Goal: Check status

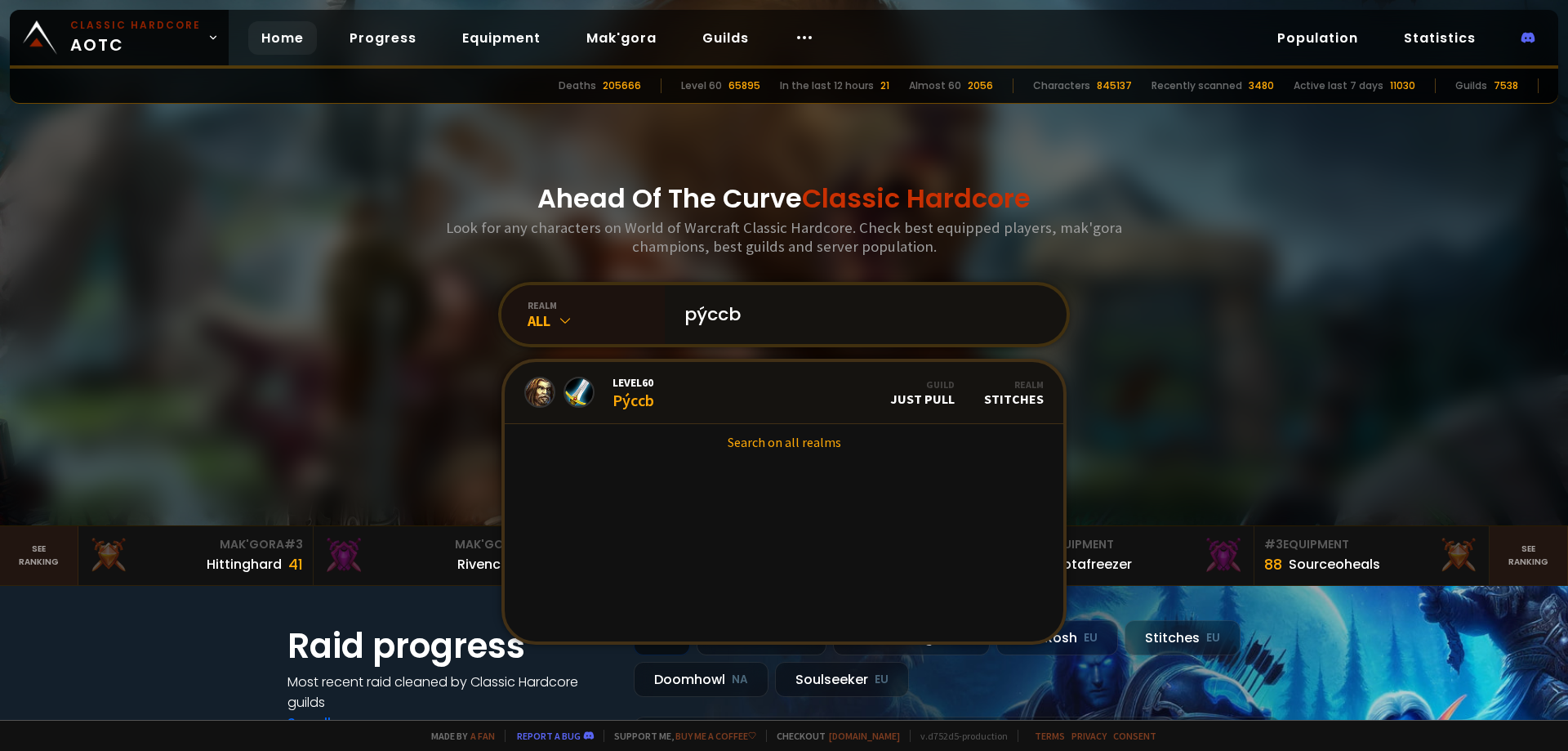
drag, startPoint x: 749, startPoint y: 310, endPoint x: 695, endPoint y: 306, distance: 54.1
click at [695, 306] on input "pýccb" at bounding box center [861, 315] width 373 height 59
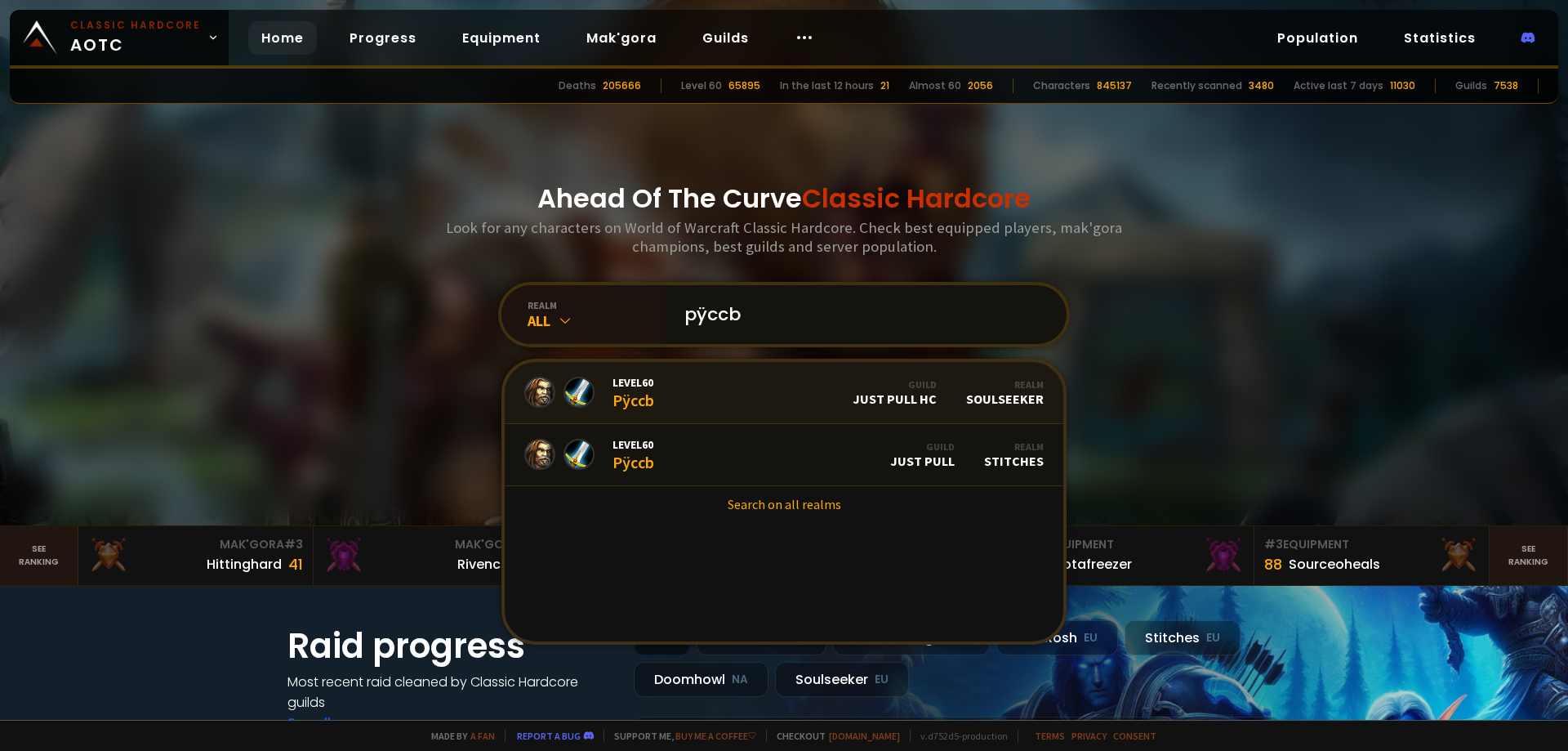
type input "pÿccb"
click at [630, 394] on div "Level 60 Pÿccb" at bounding box center [634, 393] width 42 height 35
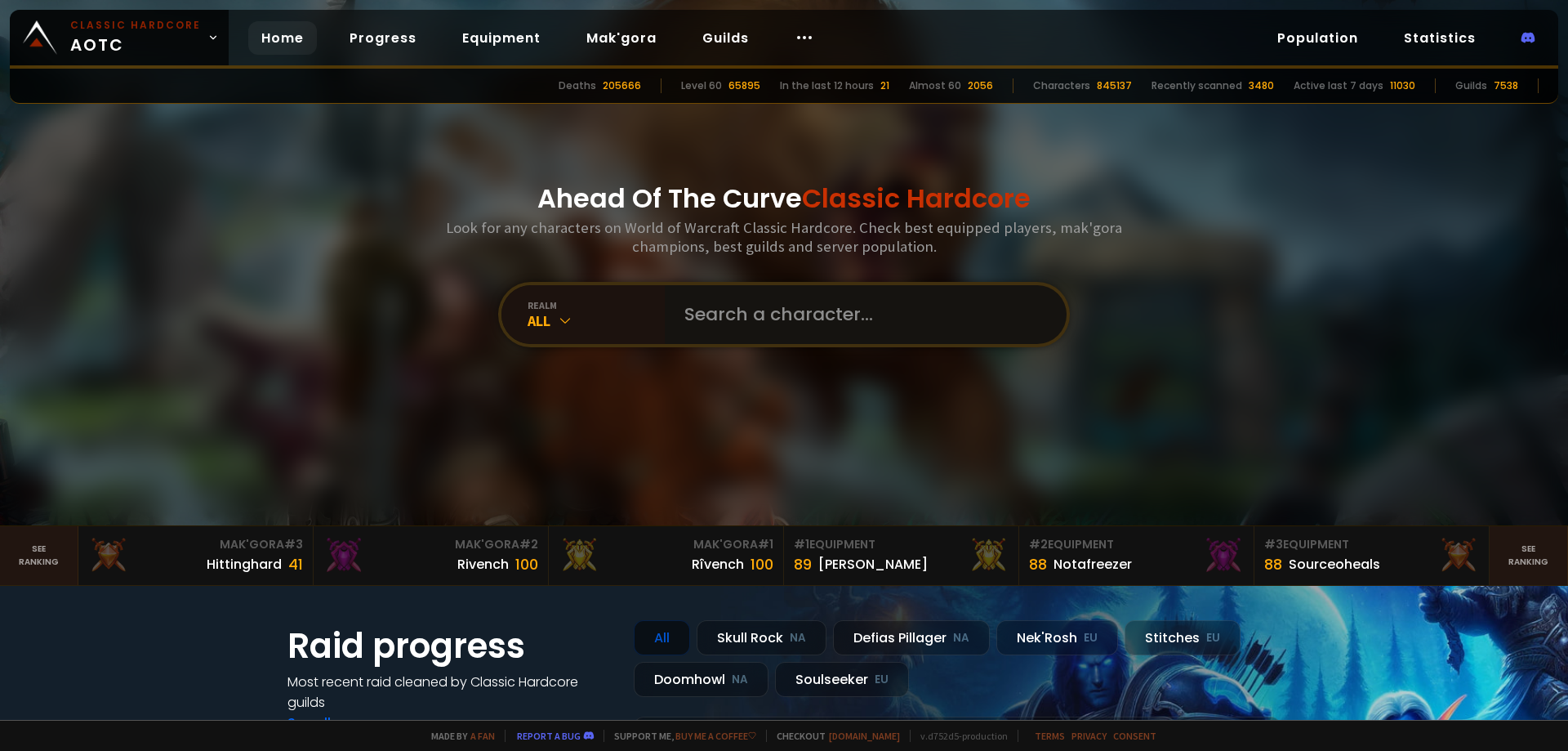
click at [725, 304] on input "text" at bounding box center [861, 315] width 373 height 59
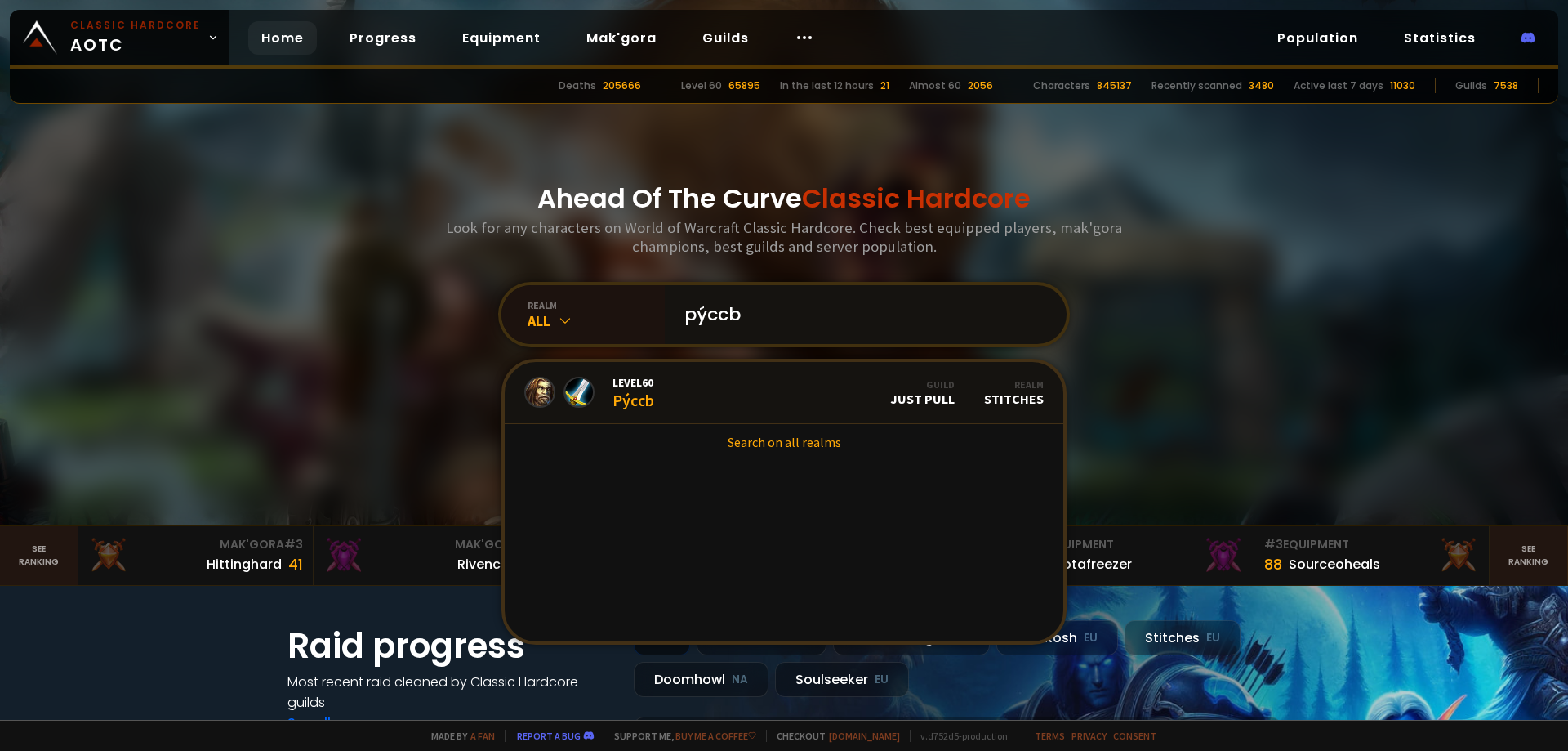
type input "pýccb"
click at [583, 322] on div "All" at bounding box center [596, 320] width 137 height 19
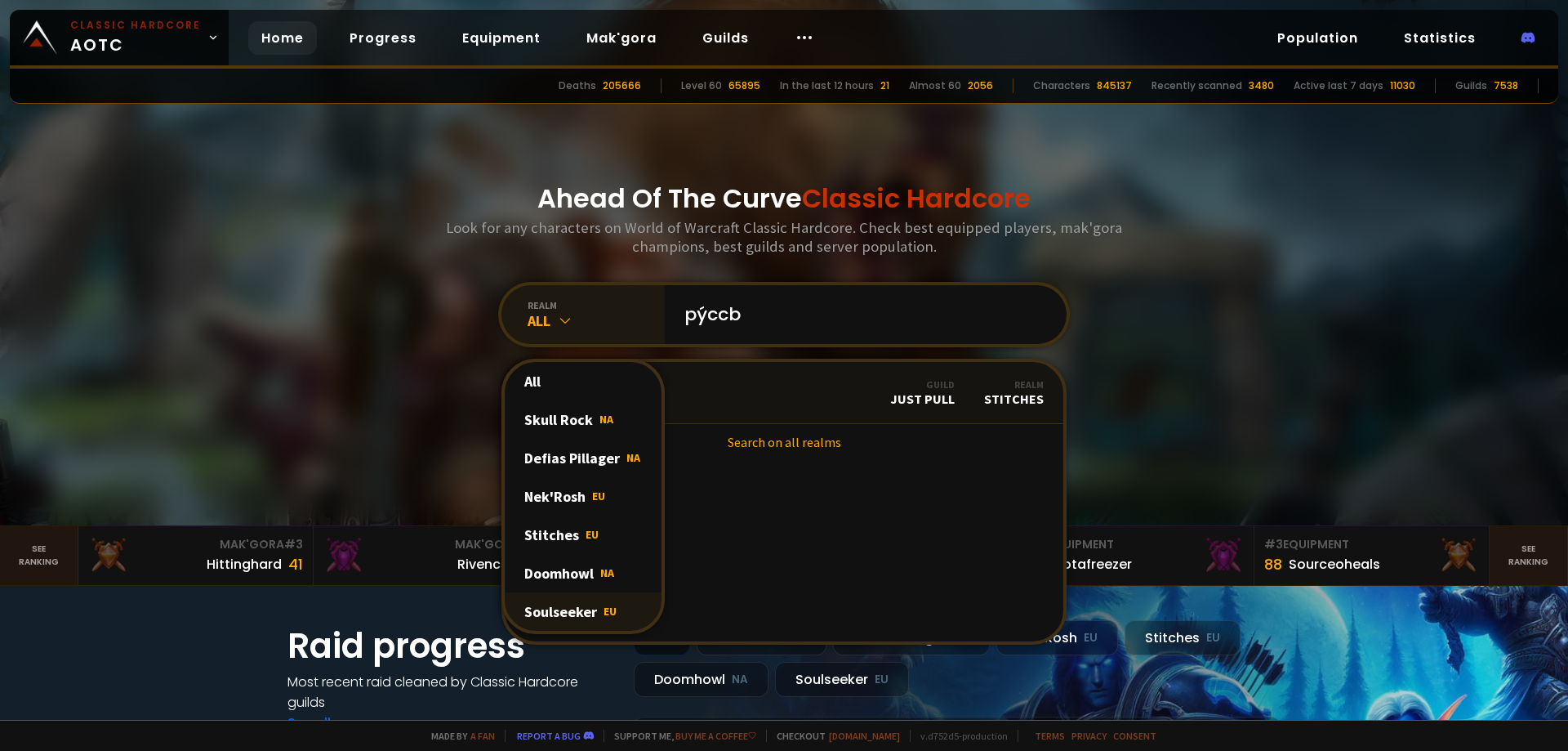
click at [582, 604] on div "Soulseeker EU" at bounding box center [583, 611] width 157 height 38
